Goal: Navigation & Orientation: Find specific page/section

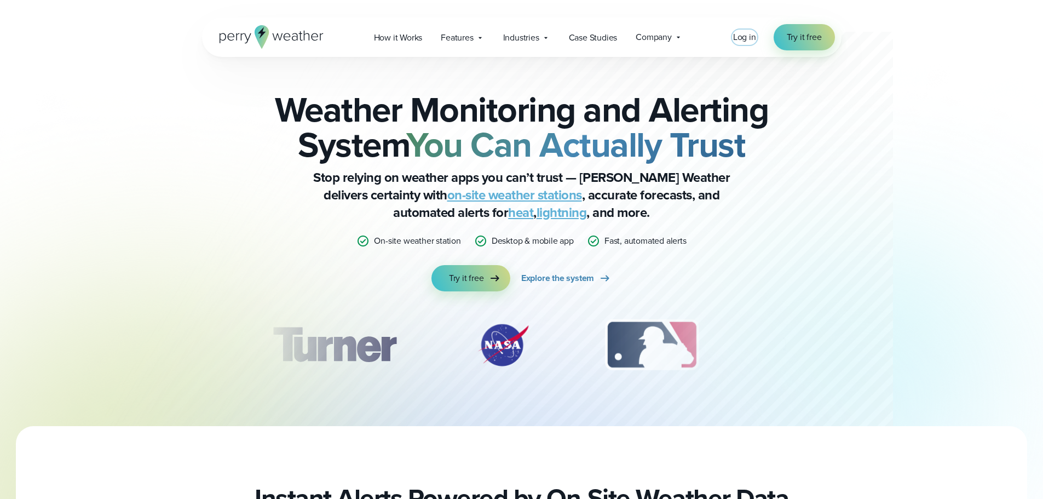
click at [748, 36] on span "Log in" at bounding box center [744, 37] width 23 height 13
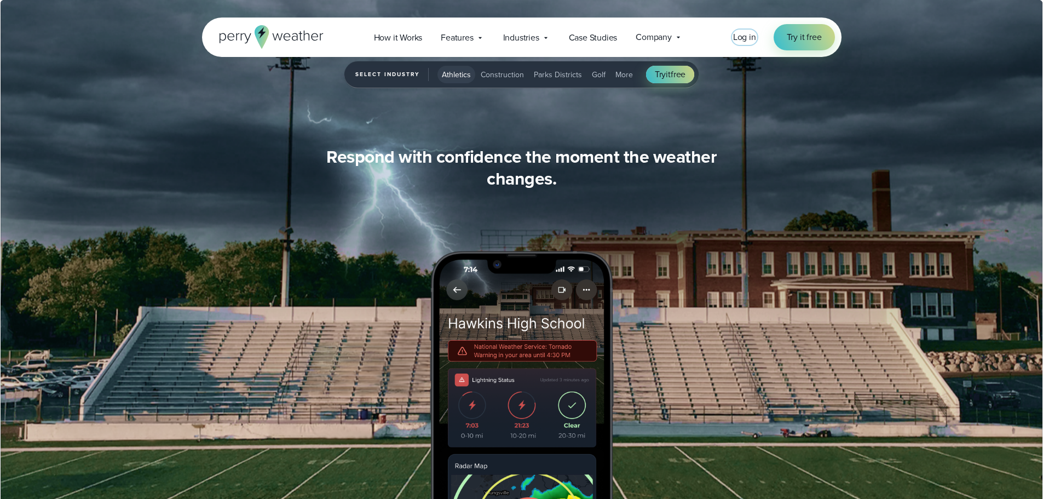
scroll to position [1040, 0]
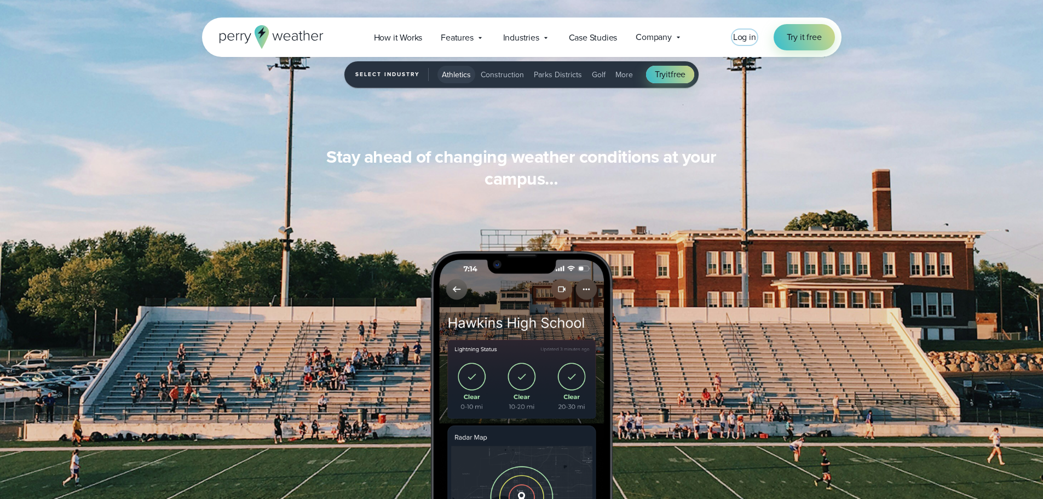
click at [739, 36] on span "Log in" at bounding box center [744, 37] width 23 height 13
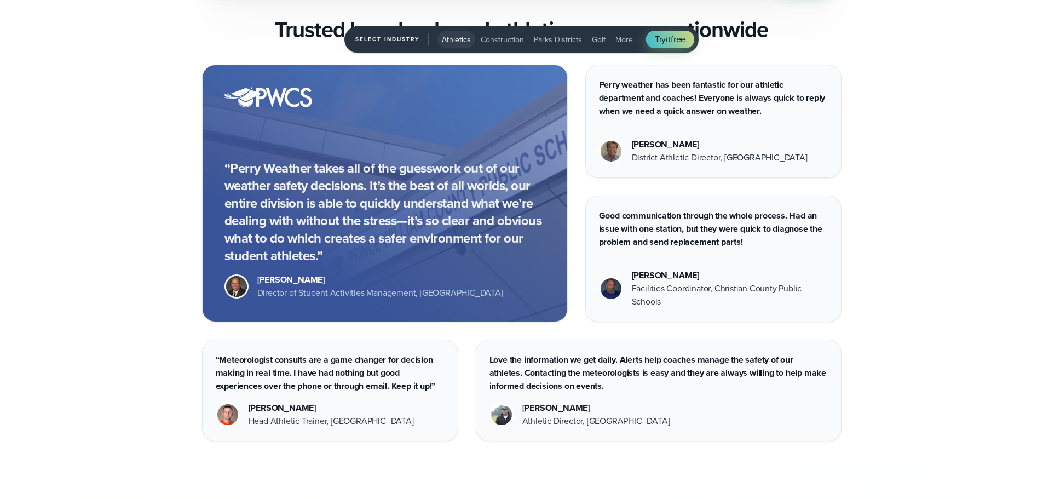
scroll to position [3174, 0]
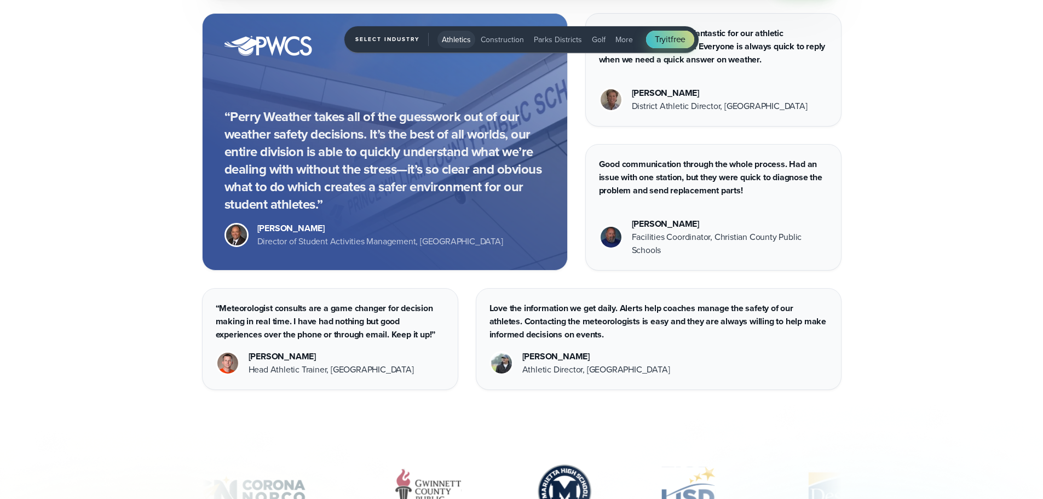
click at [594, 38] on span "Golf" at bounding box center [599, 39] width 14 height 11
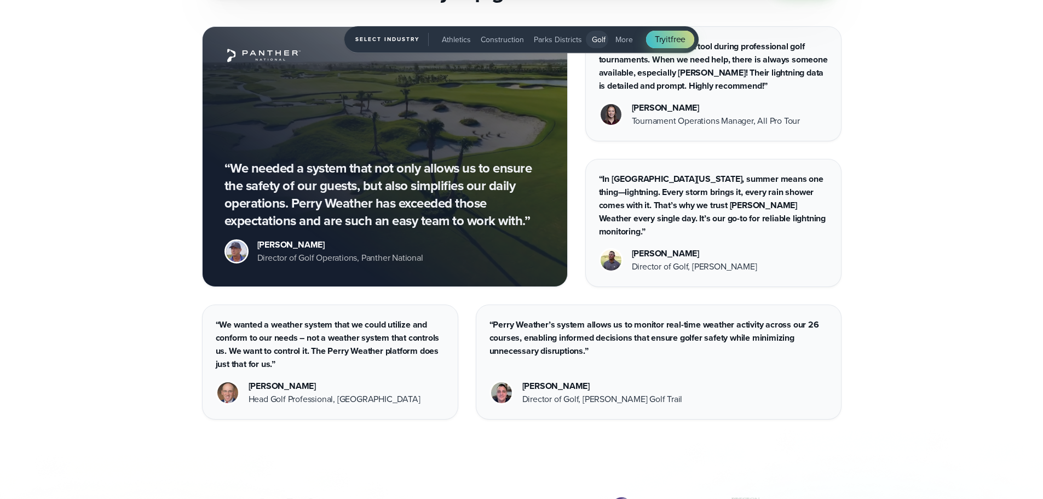
click at [495, 39] on span "Construction" at bounding box center [502, 39] width 43 height 11
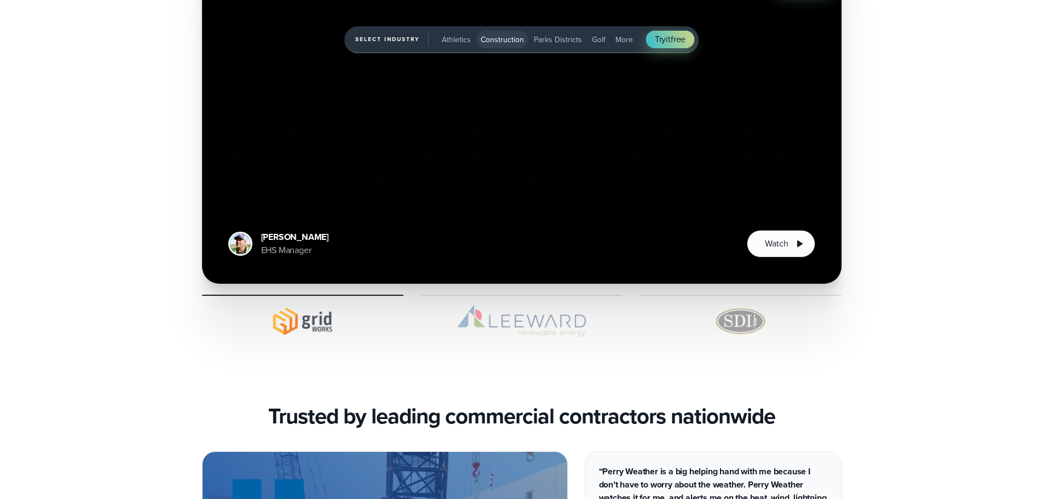
scroll to position [2955, 0]
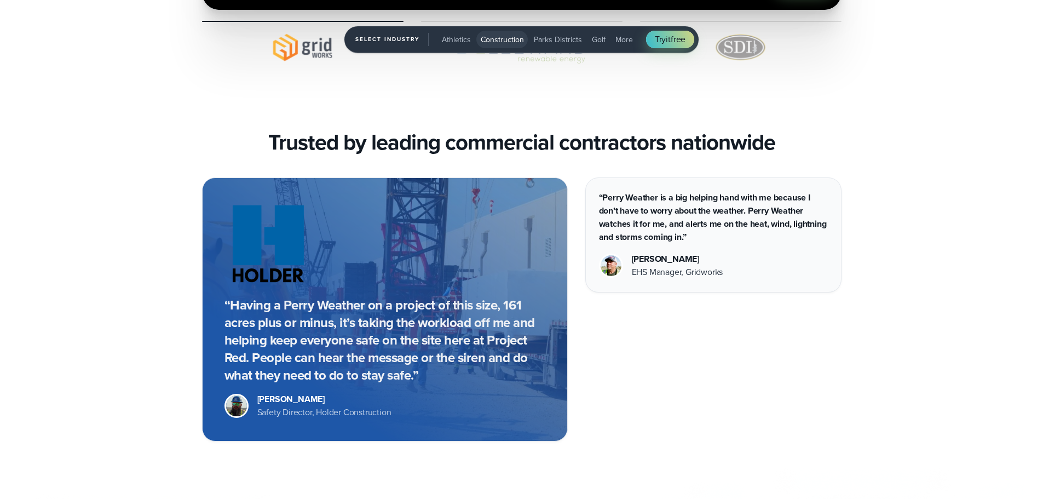
click at [554, 37] on span "Parks Districts" at bounding box center [558, 39] width 48 height 11
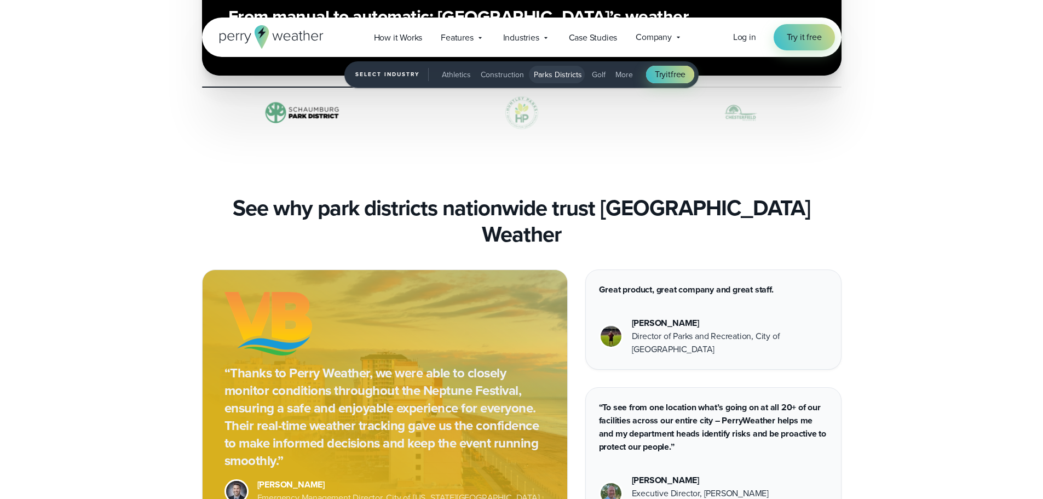
click at [617, 77] on span "More" at bounding box center [624, 74] width 18 height 11
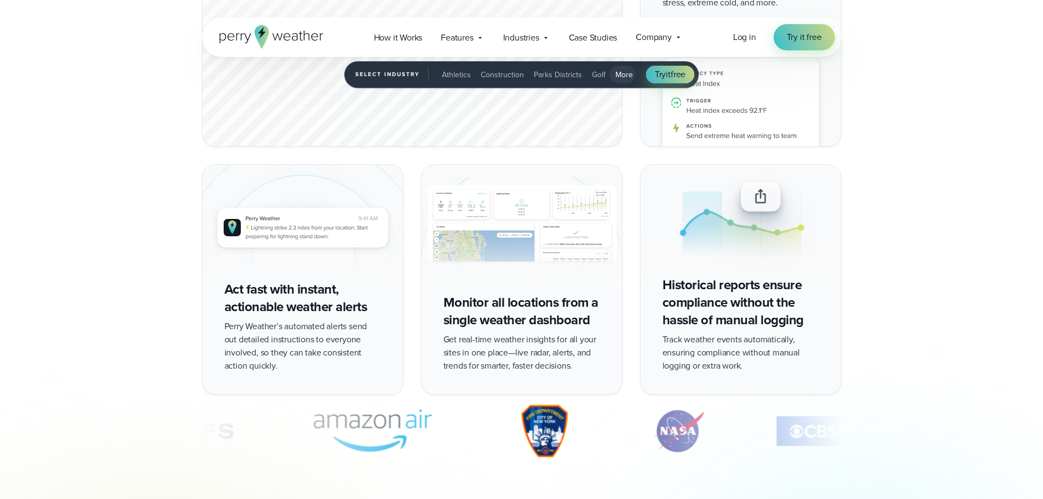
scroll to position [1885, 0]
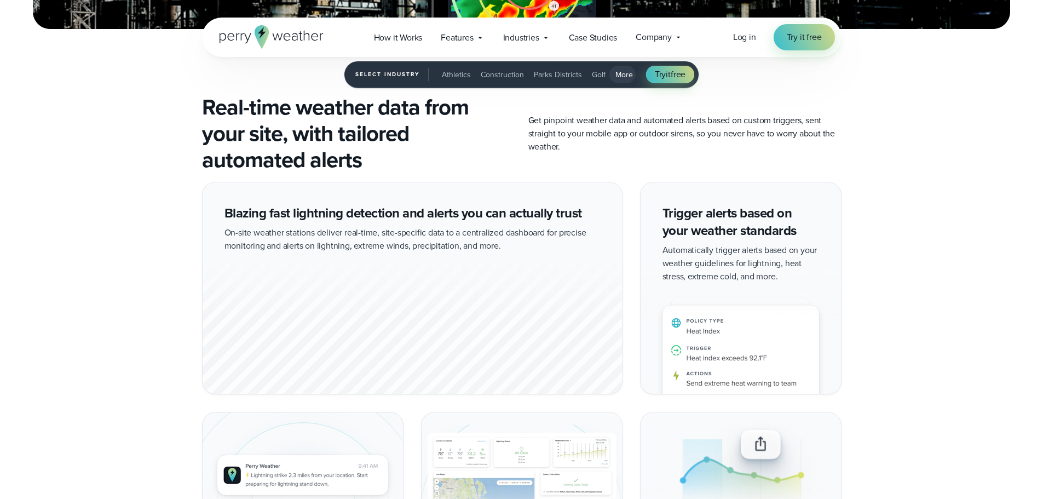
click at [448, 75] on span "Athletics" at bounding box center [456, 74] width 29 height 11
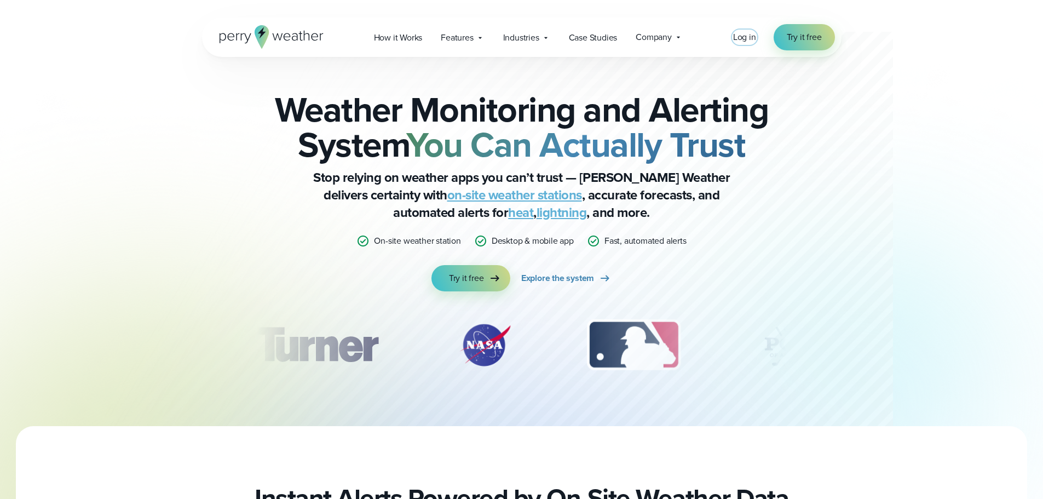
click at [745, 37] on span "Log in" at bounding box center [744, 37] width 23 height 13
